Goal: Check status: Check status

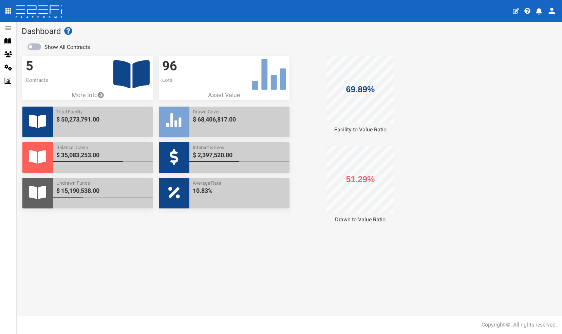
click at [119, 72] on icon at bounding box center [131, 74] width 36 height 28
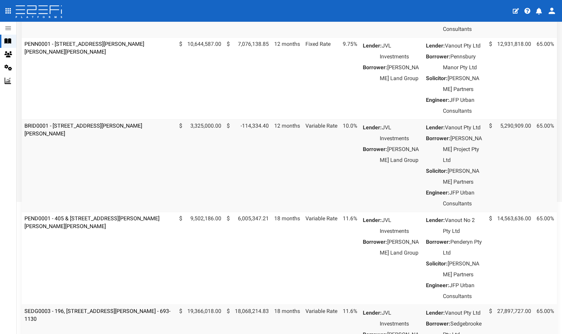
scroll to position [167, 0]
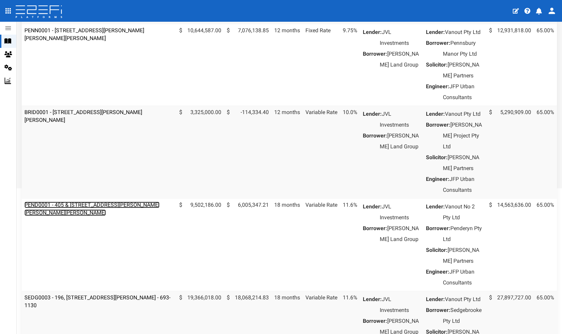
click at [90, 216] on link "PEND0001 - 405 & 407 Beckett Road, Bridgeman Downs - 693-1170" at bounding box center [91, 209] width 135 height 14
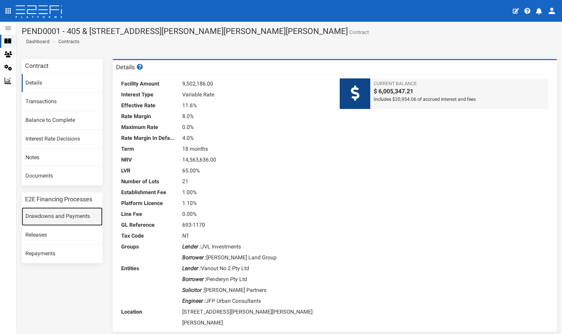
click at [47, 215] on link "Drawdowns and Payments" at bounding box center [62, 216] width 81 height 18
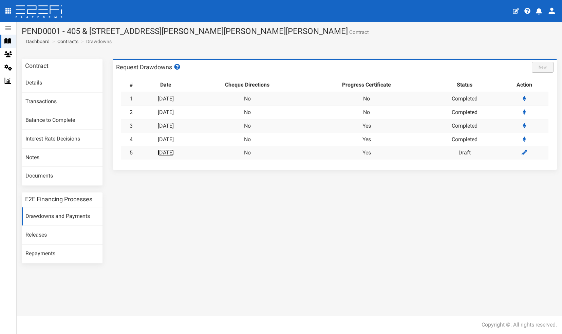
click at [174, 150] on link "12-09-2025" at bounding box center [166, 152] width 16 height 6
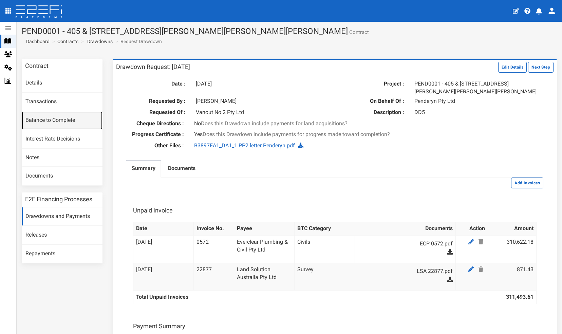
click at [50, 122] on link "Balance to Complete" at bounding box center [62, 120] width 81 height 18
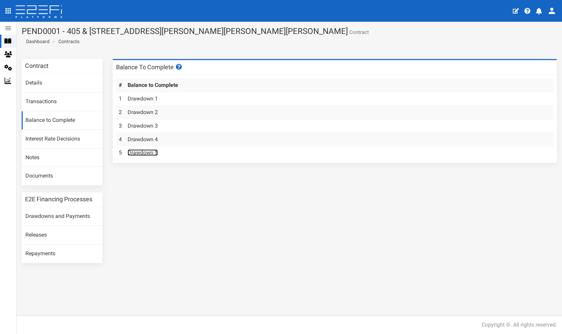
click at [145, 152] on link "Drawdown 5" at bounding box center [143, 152] width 30 height 6
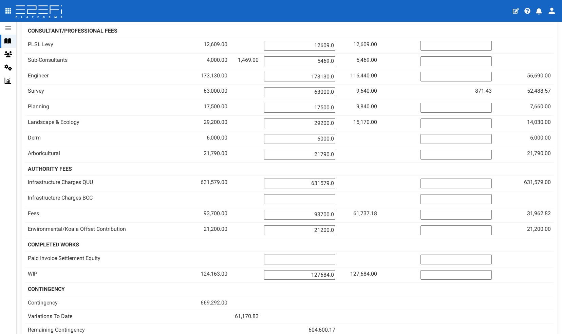
scroll to position [443, 0]
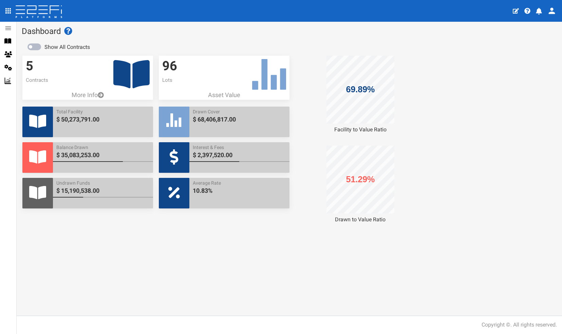
click at [120, 68] on icon at bounding box center [131, 74] width 36 height 28
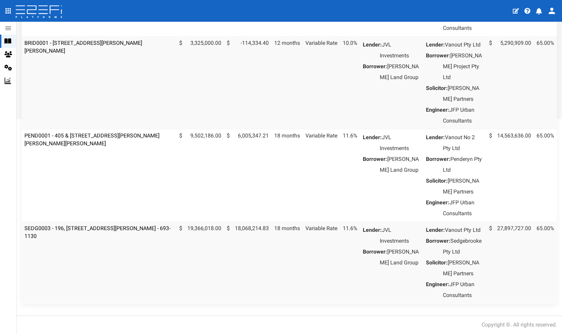
scroll to position [272, 0]
click at [106, 236] on link "SEDG0003 - 196, [STREET_ADDRESS][PERSON_NAME] - 693-1130" at bounding box center [97, 232] width 146 height 14
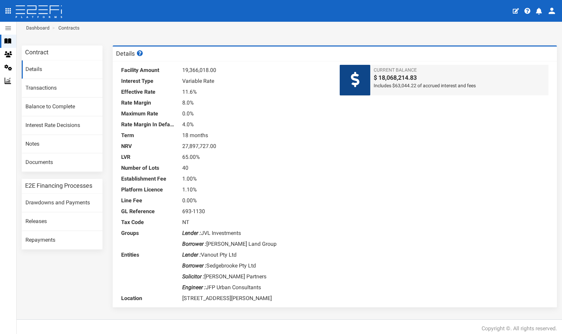
scroll to position [17, 0]
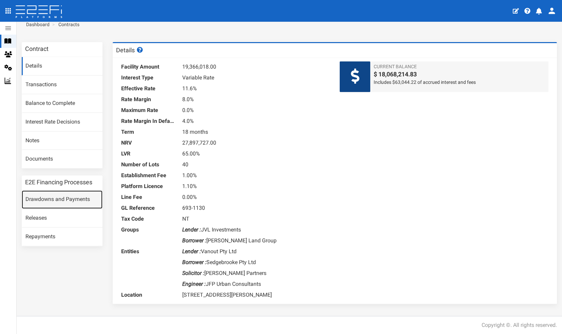
click at [45, 199] on link "Drawdowns and Payments" at bounding box center [62, 199] width 81 height 18
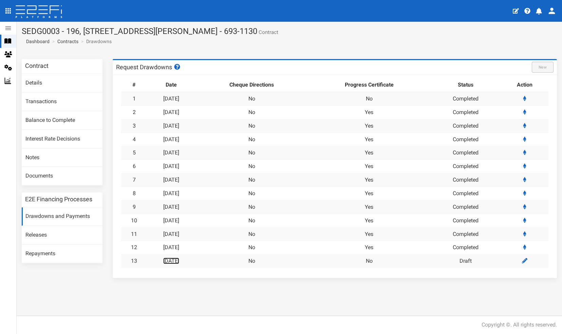
click at [179, 259] on link "[DATE]" at bounding box center [171, 261] width 16 height 6
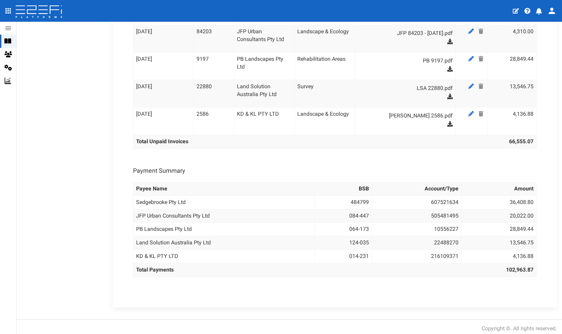
scroll to position [436, 0]
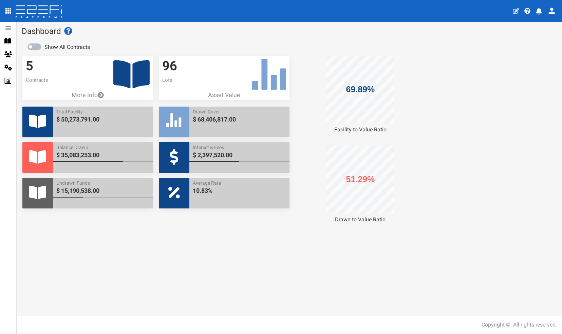
click at [121, 73] on icon at bounding box center [131, 74] width 36 height 28
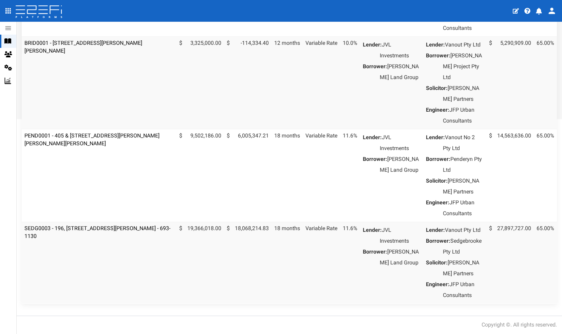
scroll to position [295, 0]
click at [108, 225] on link "SEDG0003 - 196, [STREET_ADDRESS][PERSON_NAME] - 693-1130" at bounding box center [97, 232] width 146 height 14
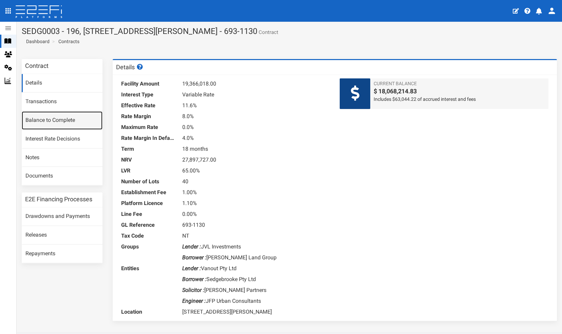
click at [50, 121] on link "Balance to Complete" at bounding box center [62, 120] width 81 height 18
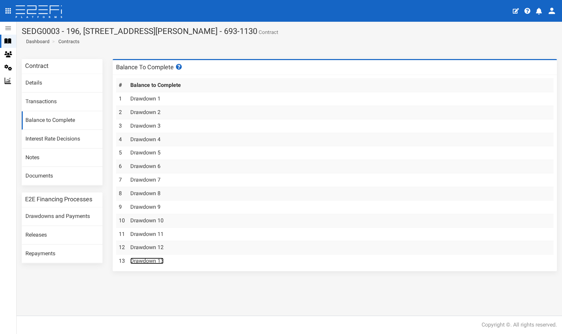
click at [145, 258] on link "Drawdown 13" at bounding box center [146, 261] width 33 height 6
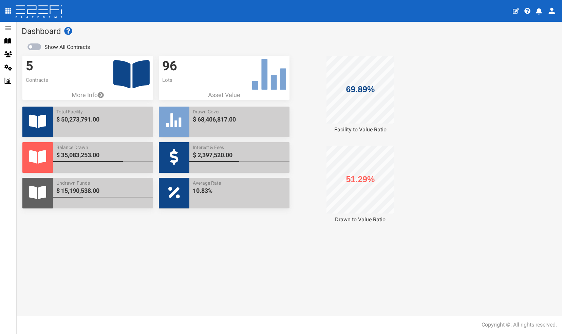
click at [121, 73] on icon at bounding box center [131, 74] width 36 height 28
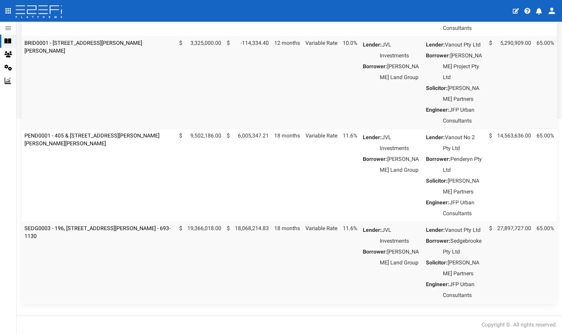
scroll to position [272, 0]
click at [103, 235] on link "SEDG0003 - 196, [STREET_ADDRESS][PERSON_NAME] - 693-1130" at bounding box center [97, 232] width 146 height 14
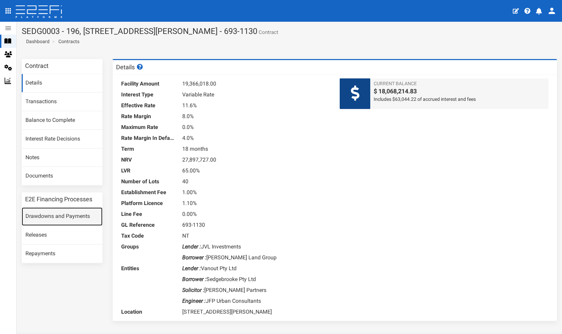
click at [47, 215] on link "Drawdowns and Payments" at bounding box center [62, 216] width 81 height 18
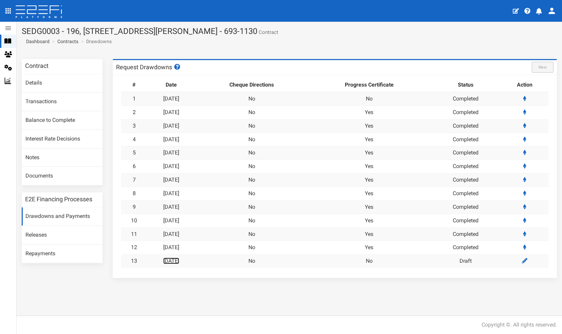
click at [179, 259] on link "[DATE]" at bounding box center [171, 261] width 16 height 6
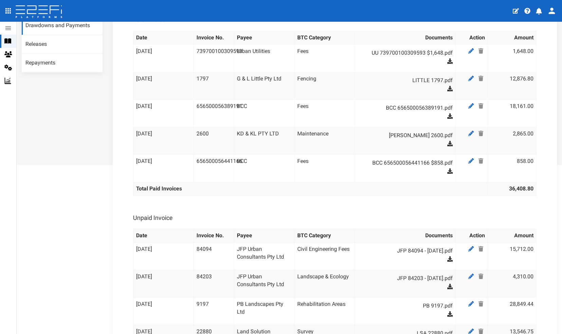
scroll to position [73, 0]
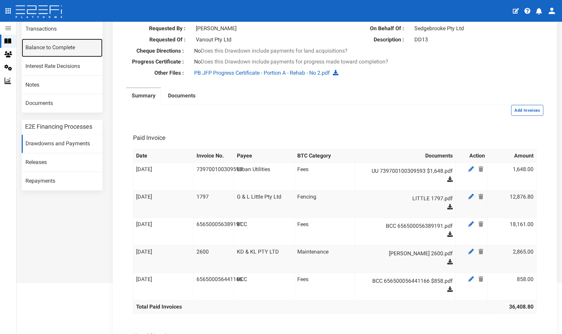
click at [41, 45] on link "Balance to Complete" at bounding box center [62, 48] width 81 height 18
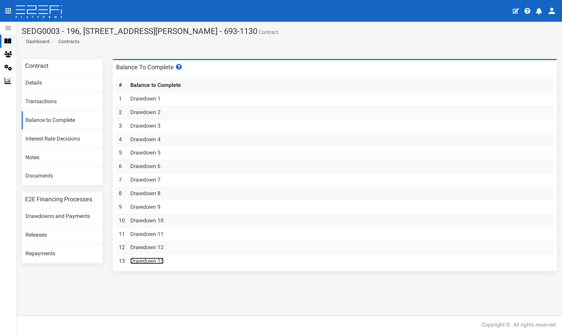
click at [147, 259] on link "Drawdown 13" at bounding box center [146, 261] width 33 height 6
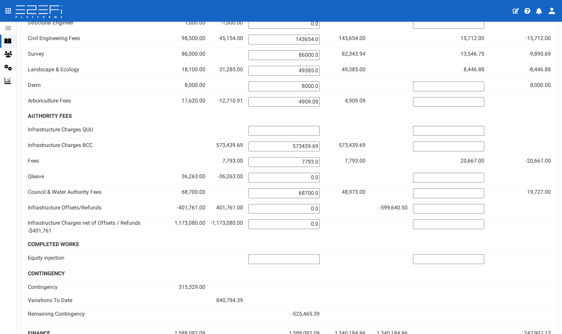
scroll to position [507, 0]
